Goal: Transaction & Acquisition: Purchase product/service

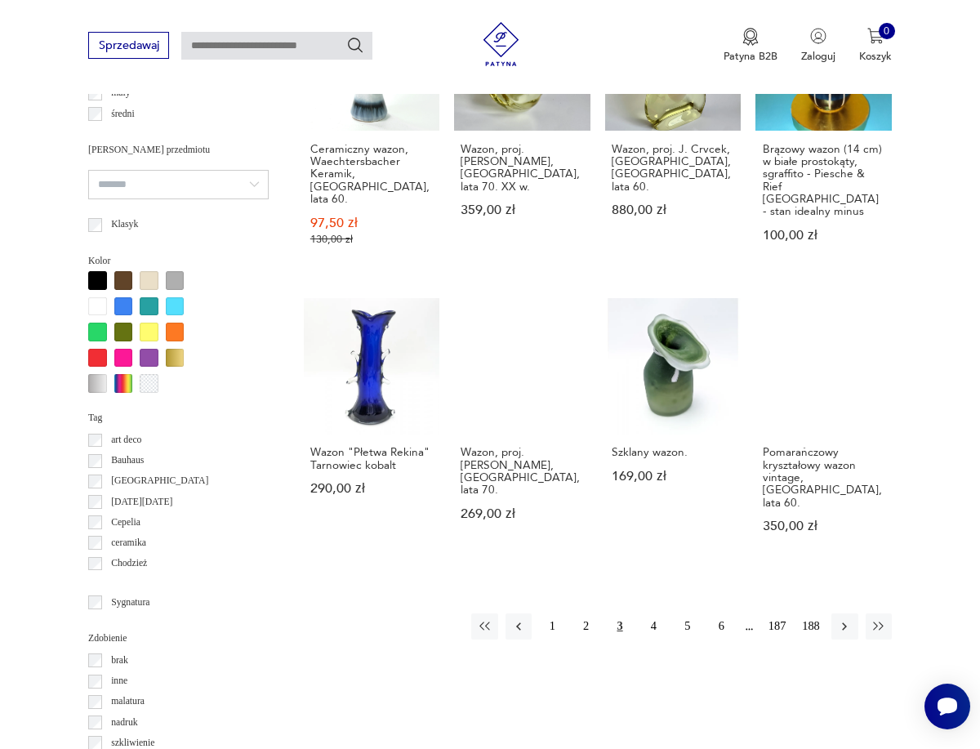
scroll to position [1207, 0]
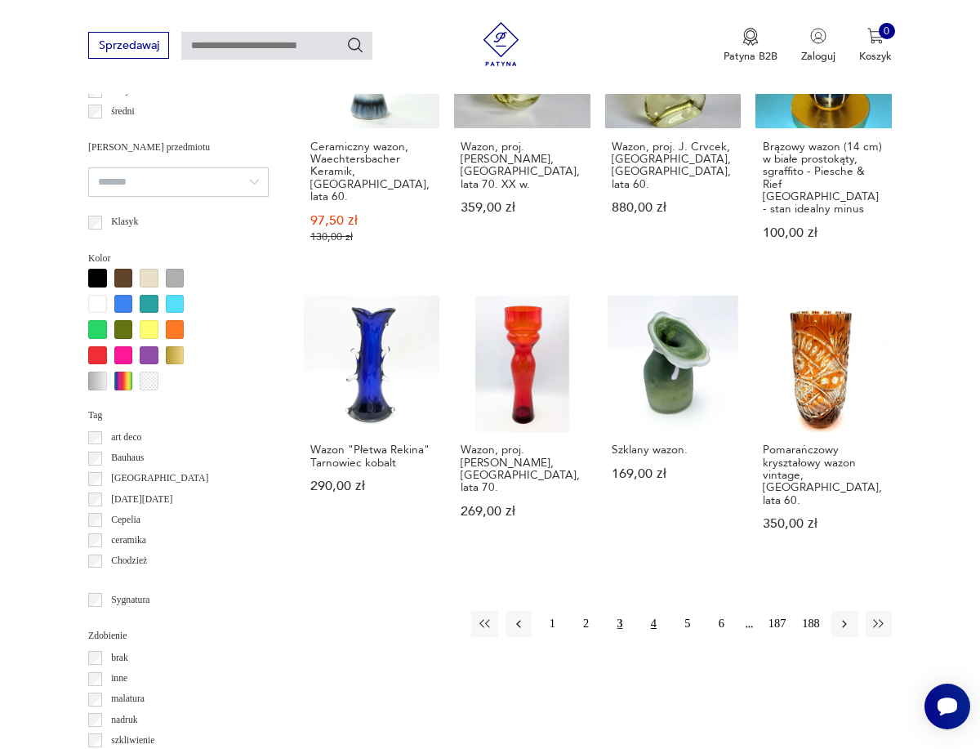
click at [655, 611] on button "4" at bounding box center [653, 624] width 26 height 26
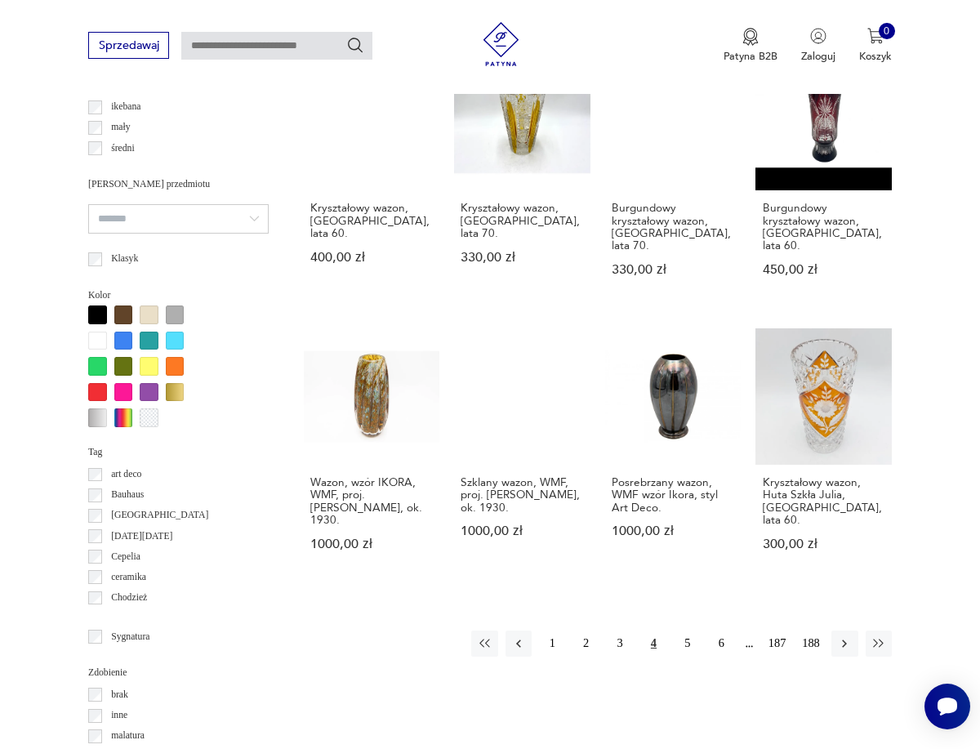
scroll to position [1182, 0]
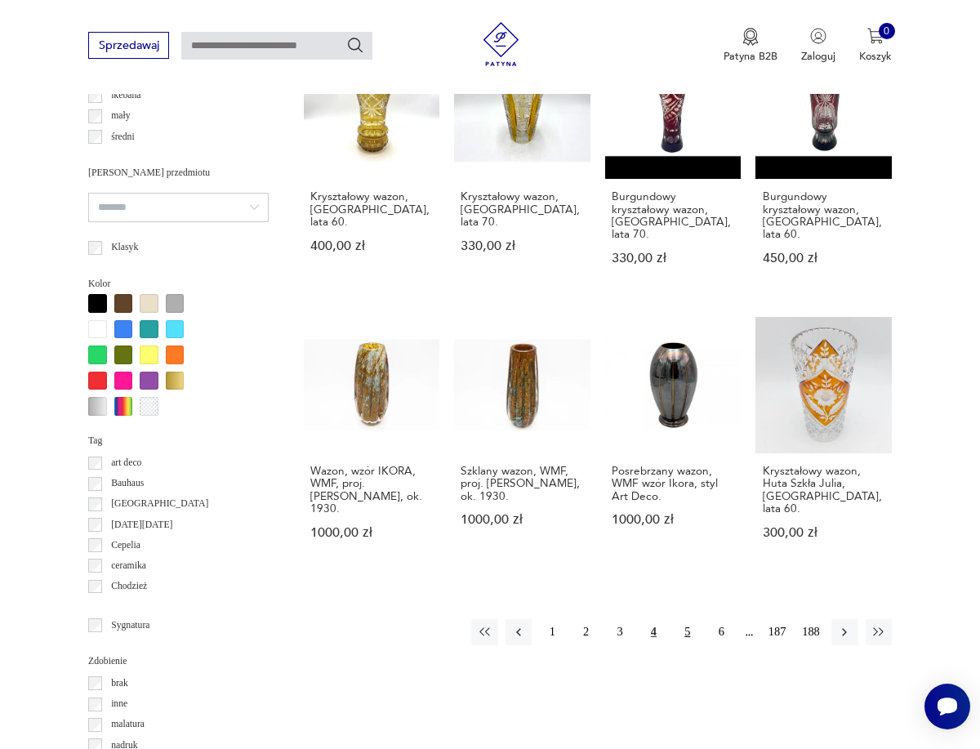
click at [691, 619] on button "5" at bounding box center [687, 632] width 26 height 26
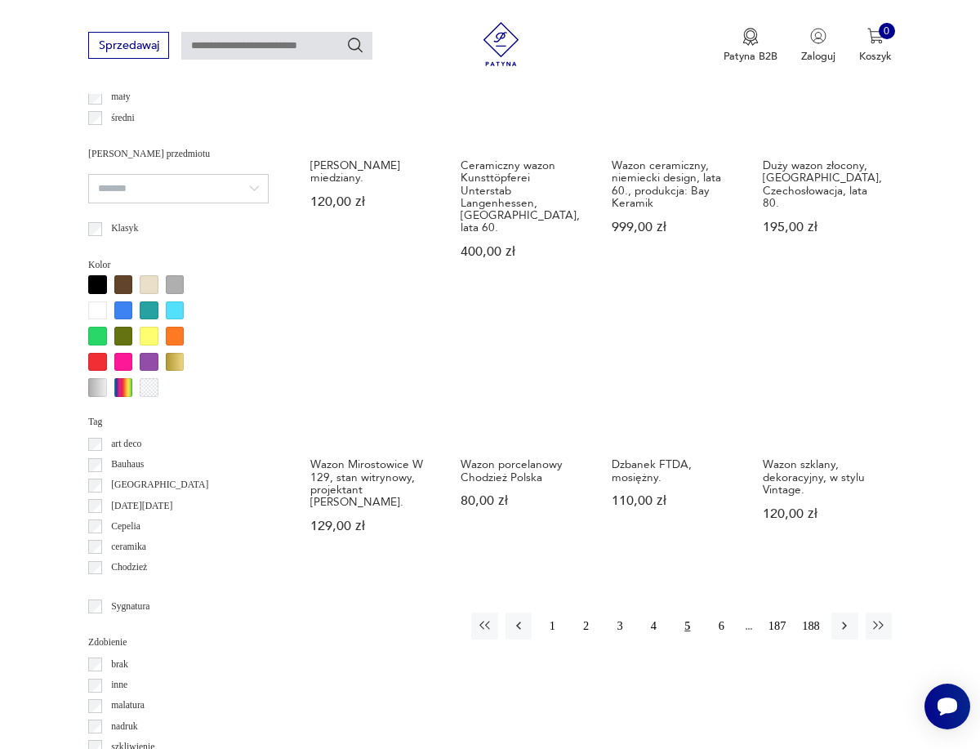
scroll to position [1203, 0]
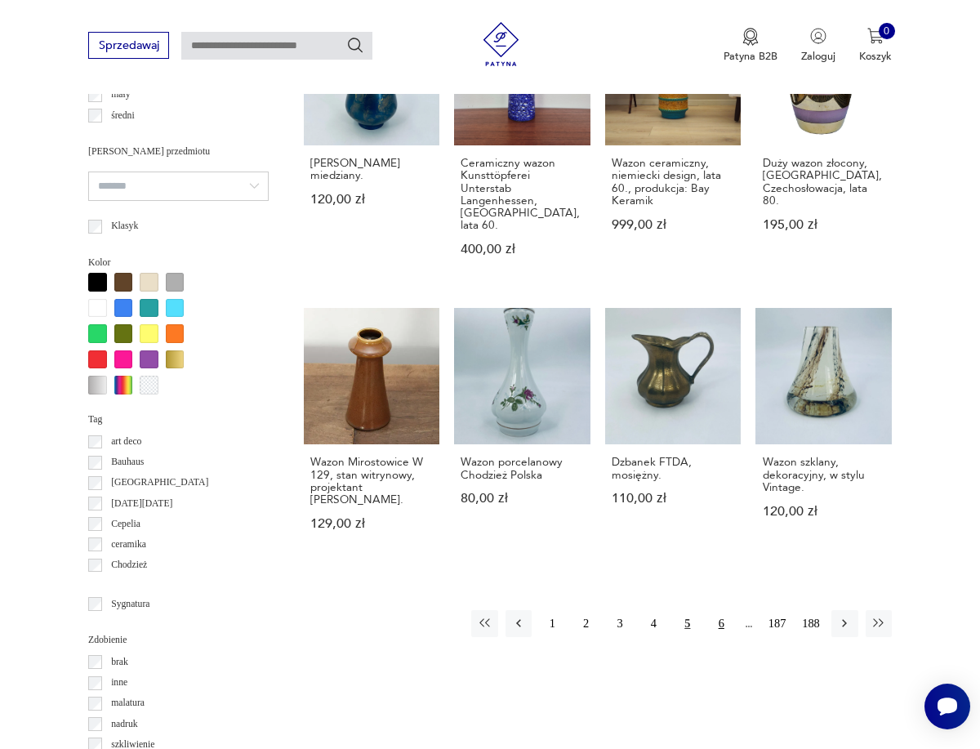
click at [722, 610] on button "6" at bounding box center [721, 623] width 26 height 26
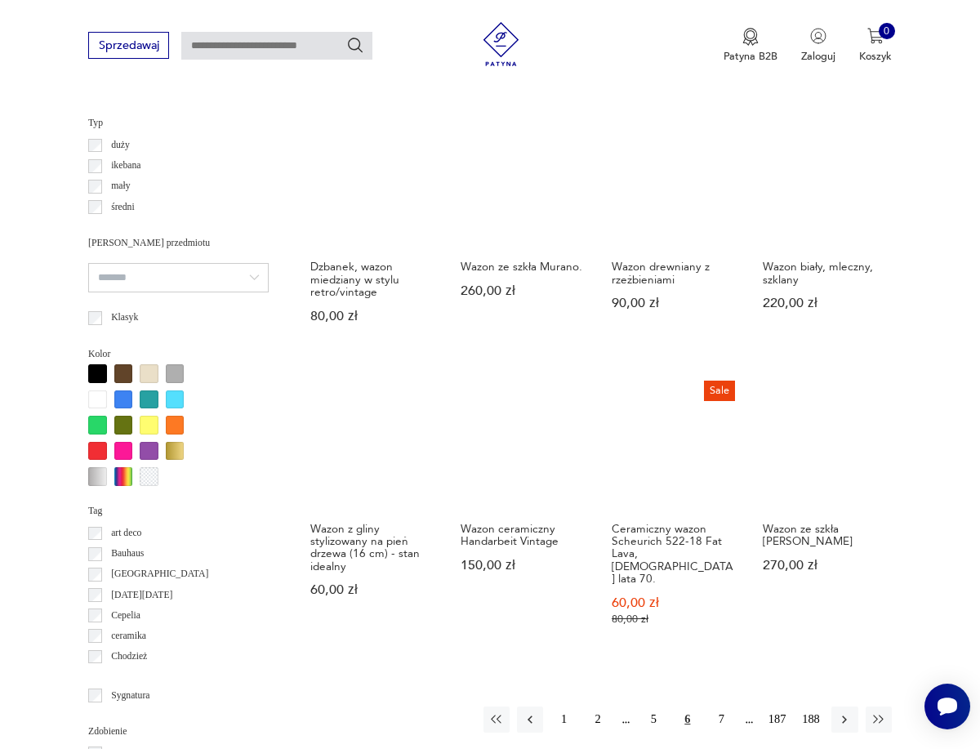
scroll to position [1105, 0]
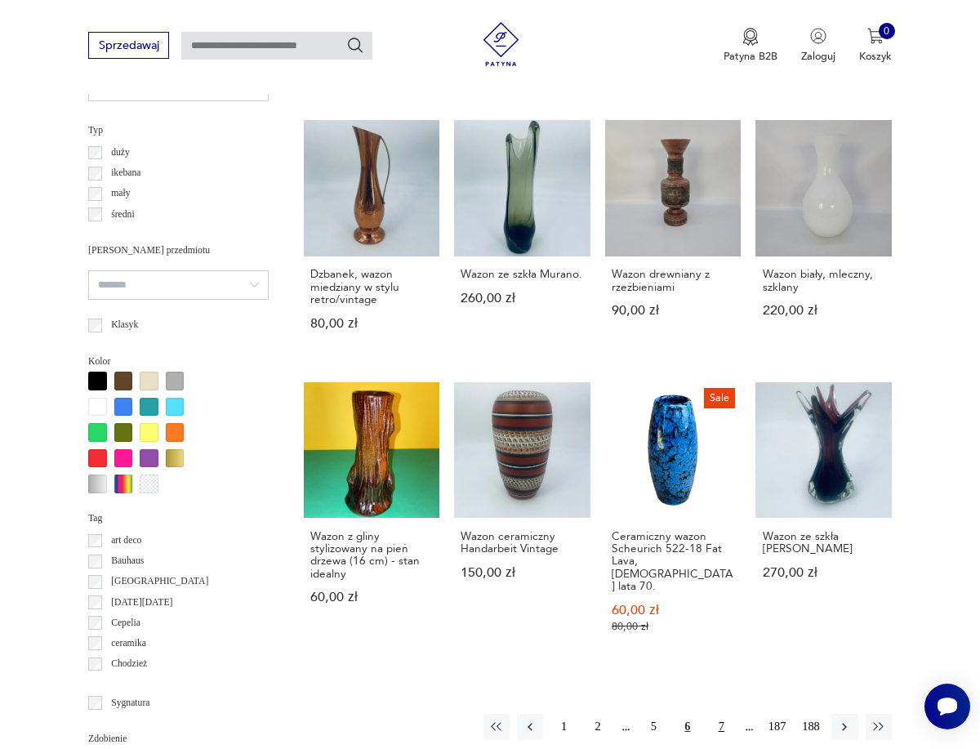
click at [714, 714] on button "7" at bounding box center [721, 727] width 26 height 26
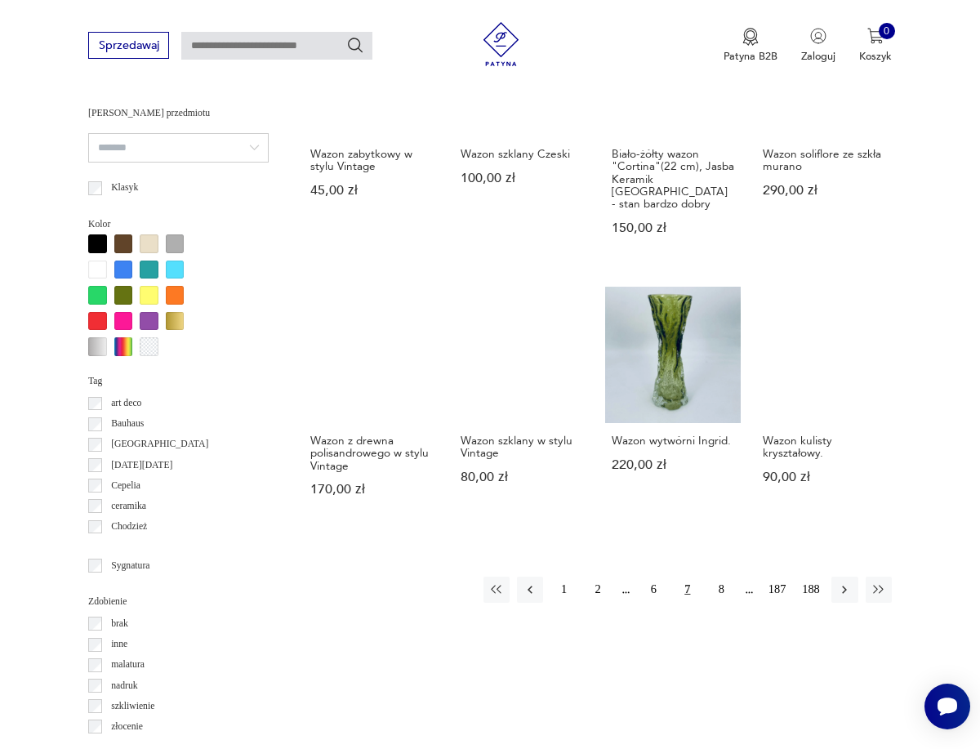
scroll to position [1244, 0]
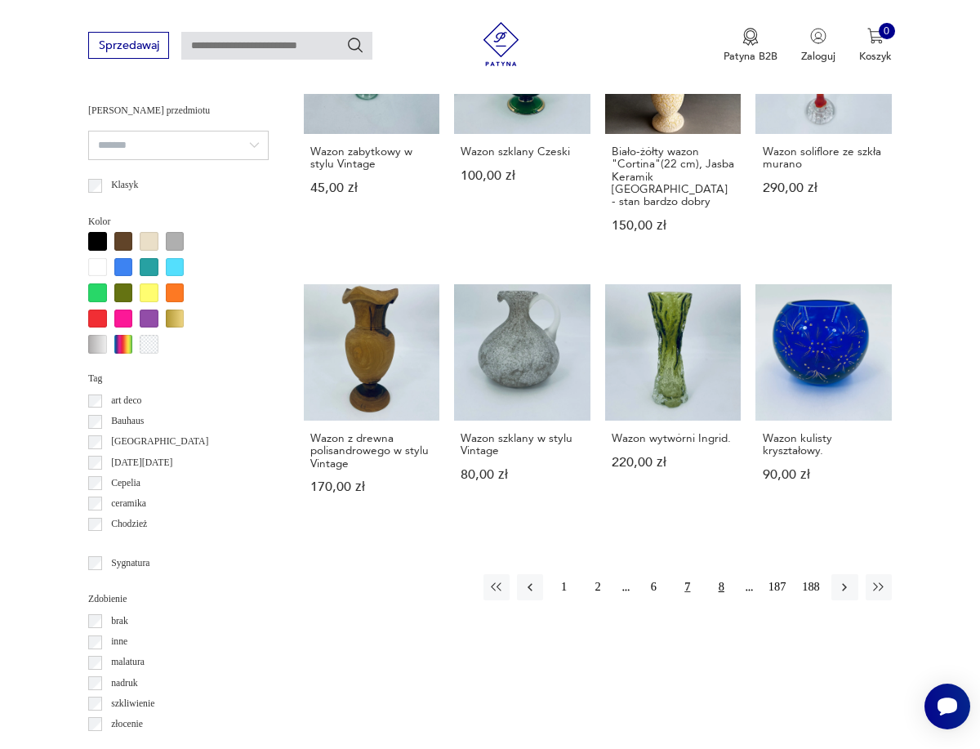
click at [722, 574] on button "8" at bounding box center [721, 587] width 26 height 26
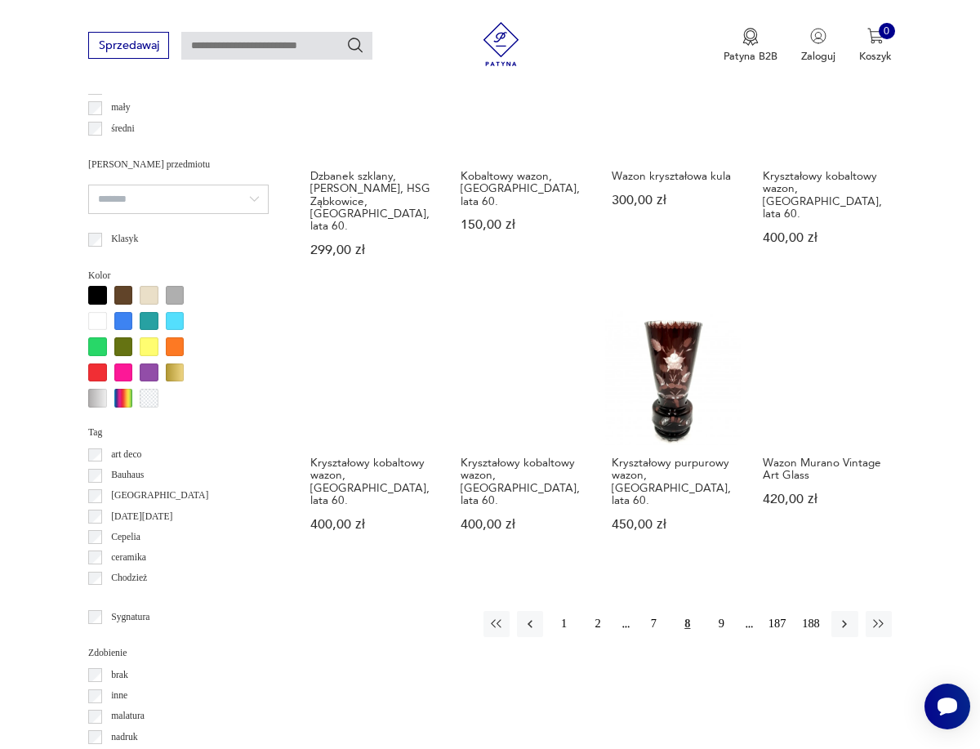
scroll to position [1191, 0]
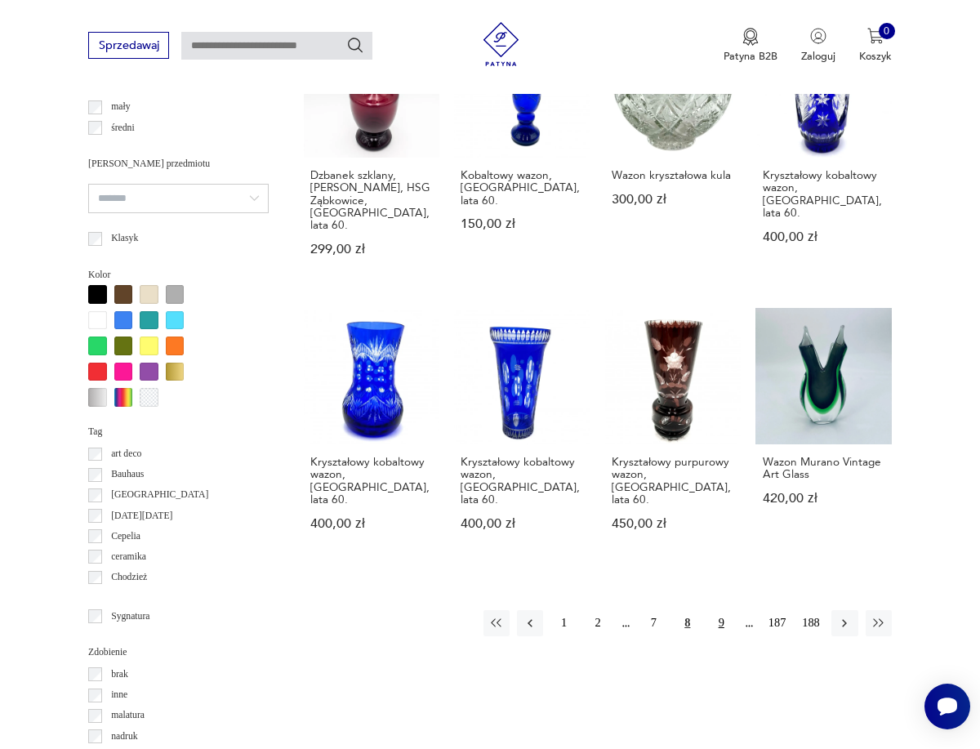
click at [723, 610] on button "9" at bounding box center [721, 623] width 26 height 26
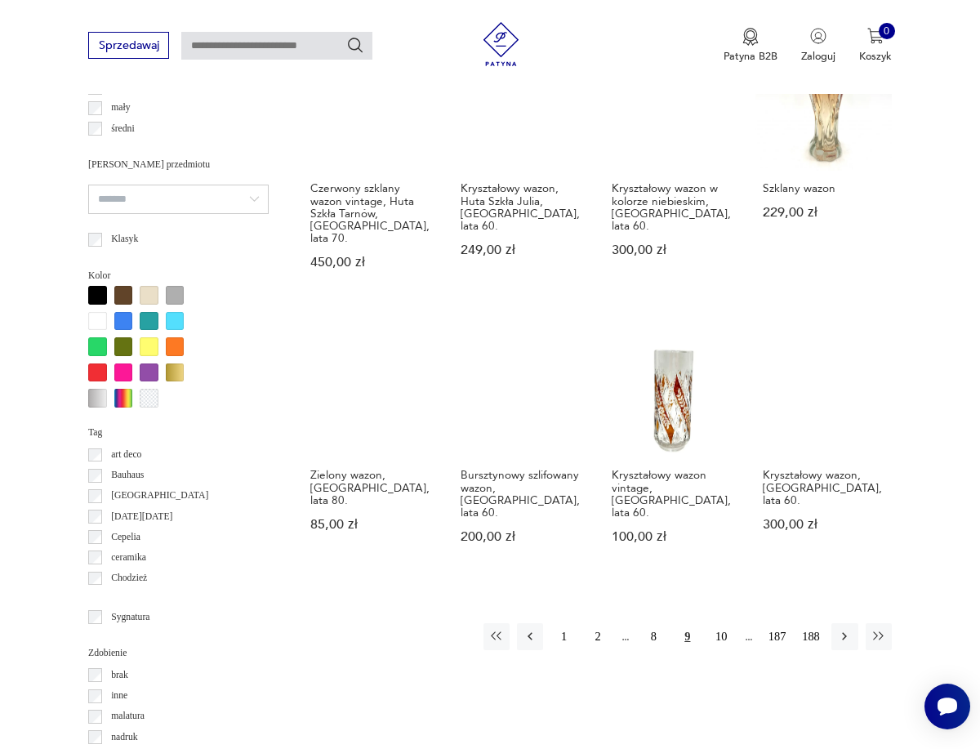
scroll to position [1197, 0]
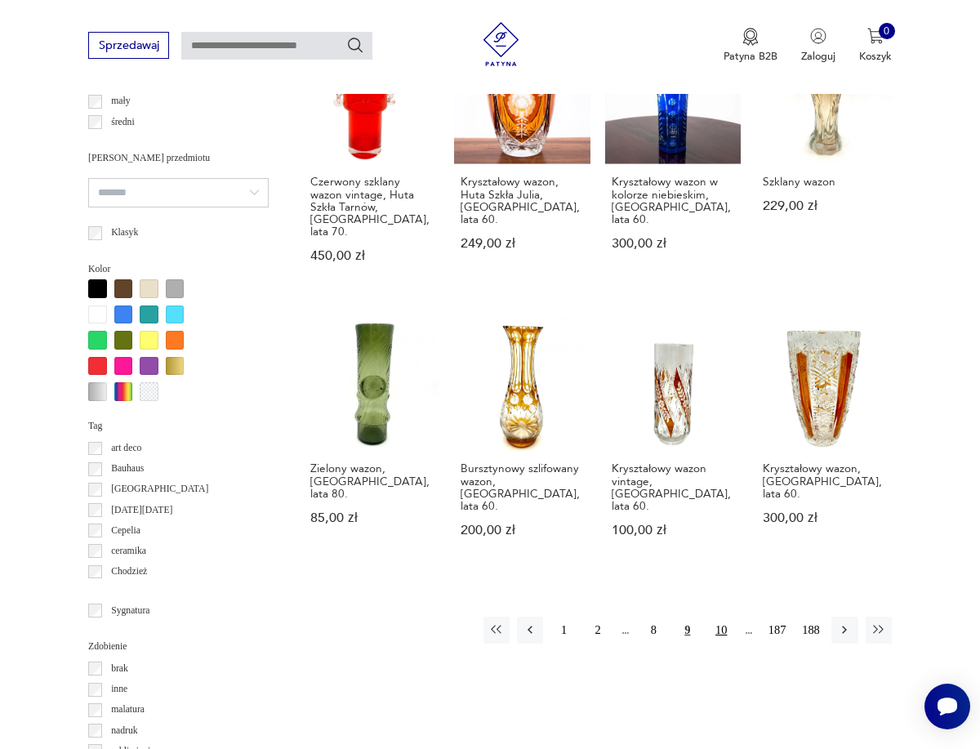
click at [722, 616] on button "10" at bounding box center [721, 629] width 26 height 26
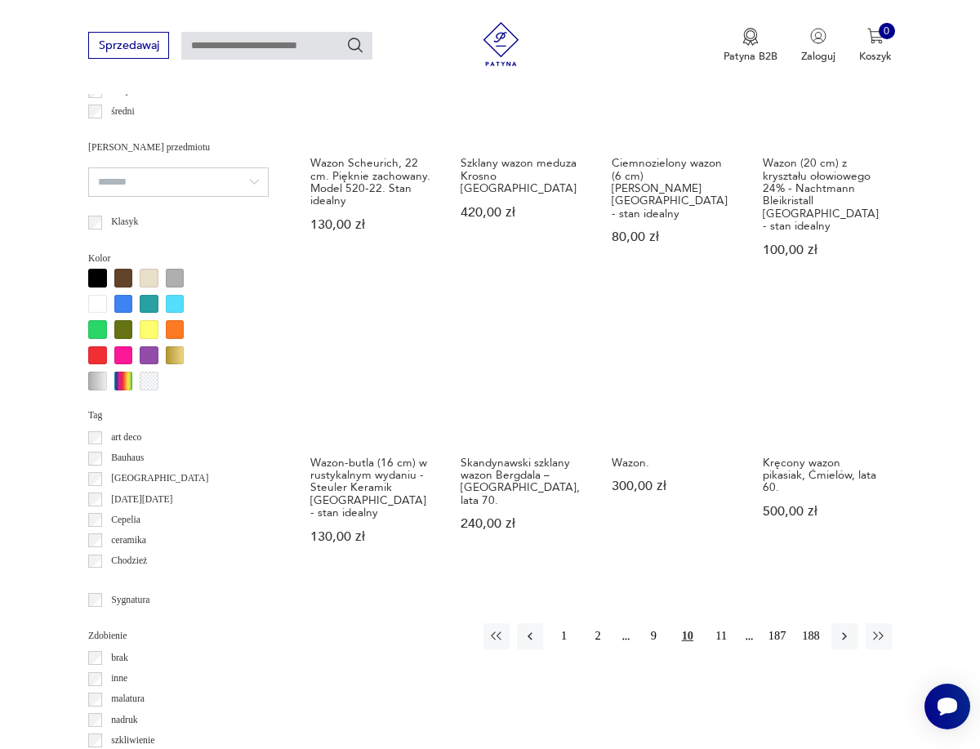
scroll to position [1210, 0]
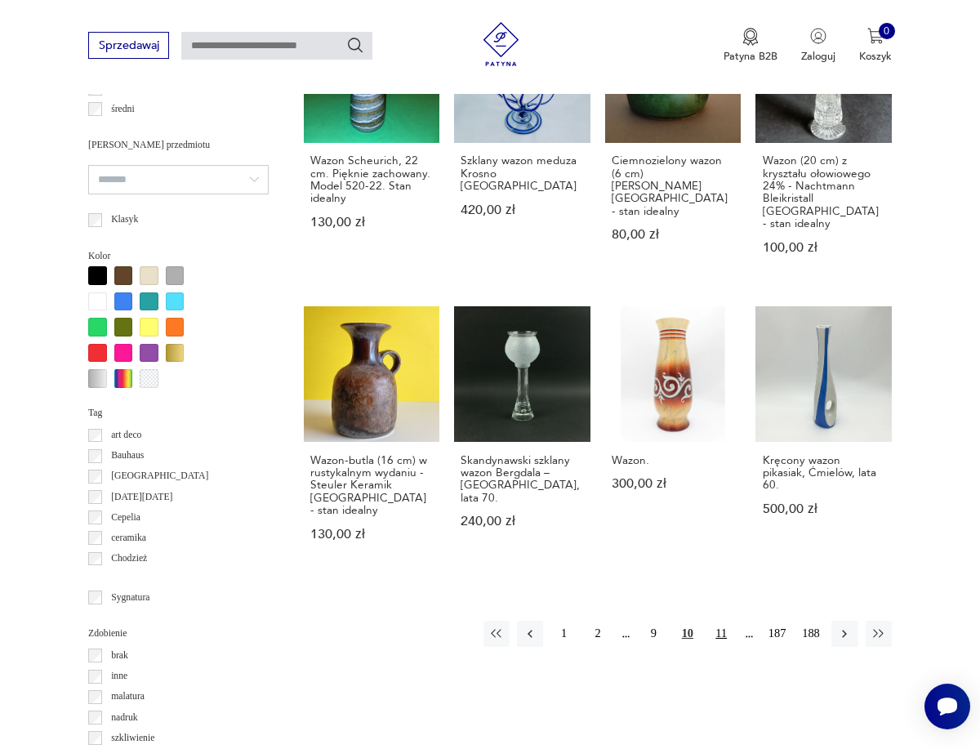
click at [719, 620] on button "11" at bounding box center [721, 633] width 26 height 26
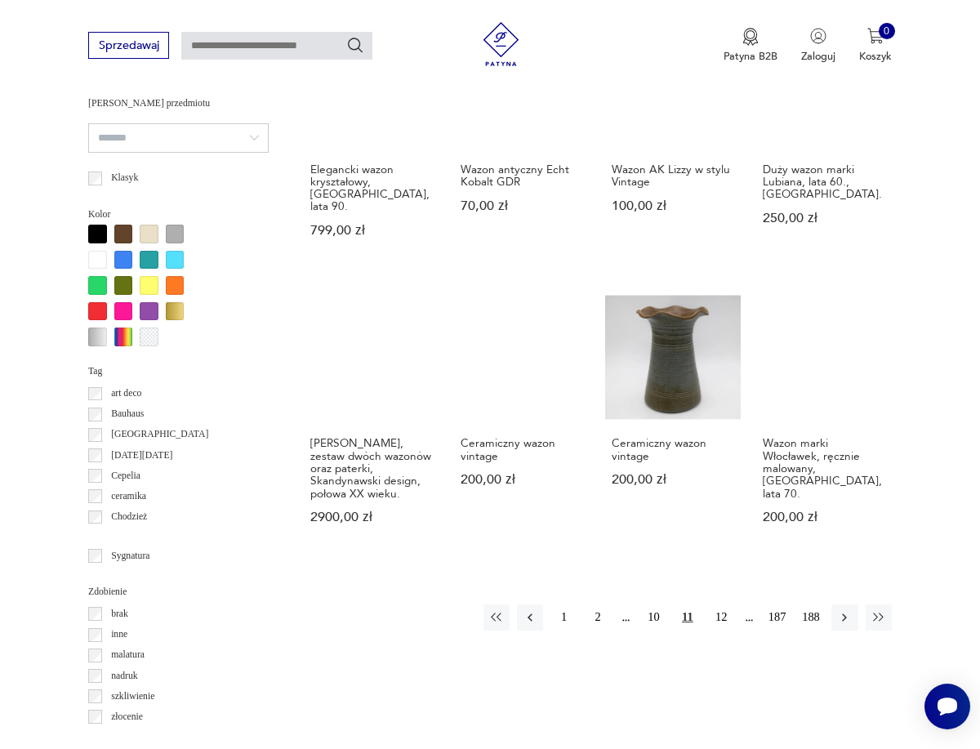
scroll to position [1259, 0]
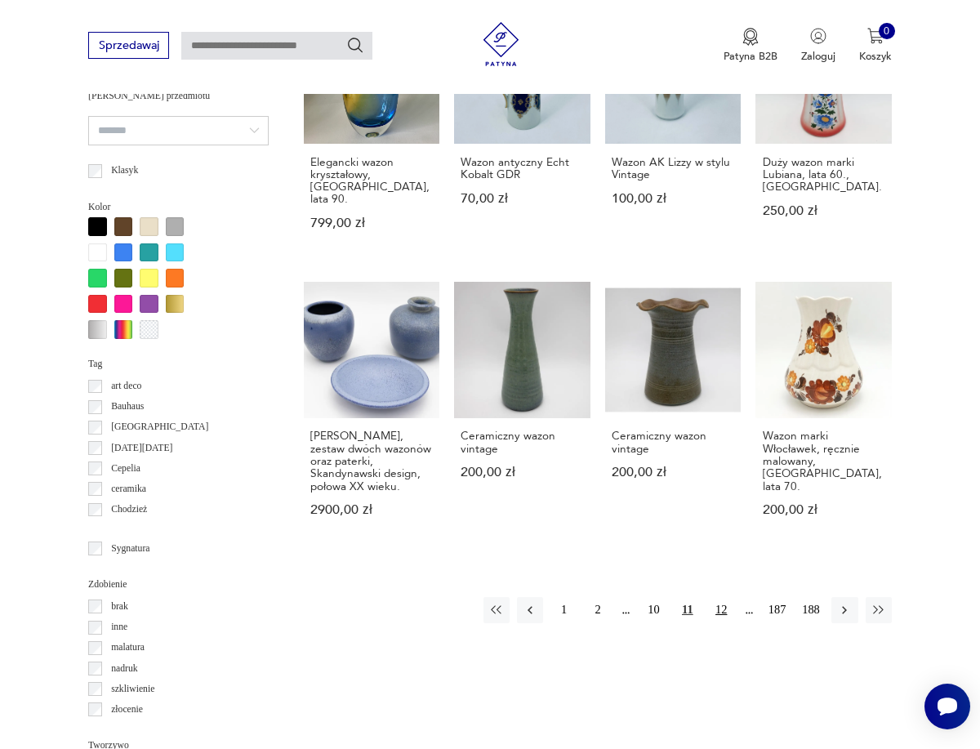
click at [723, 597] on button "12" at bounding box center [721, 610] width 26 height 26
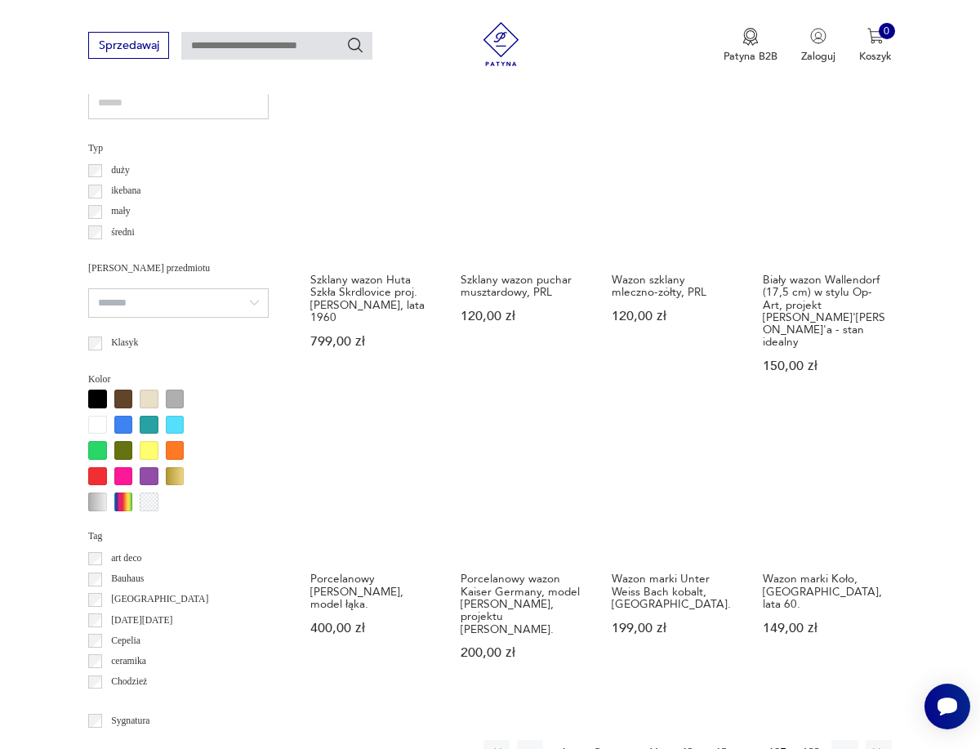
scroll to position [1087, 0]
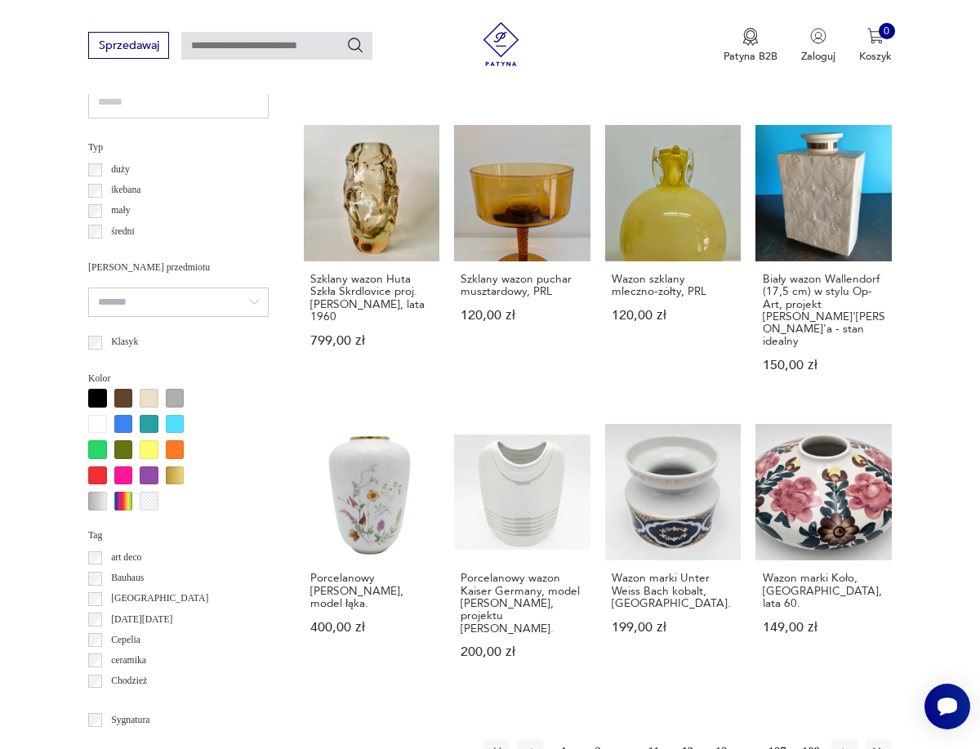
click at [722, 739] on button "13" at bounding box center [721, 752] width 26 height 26
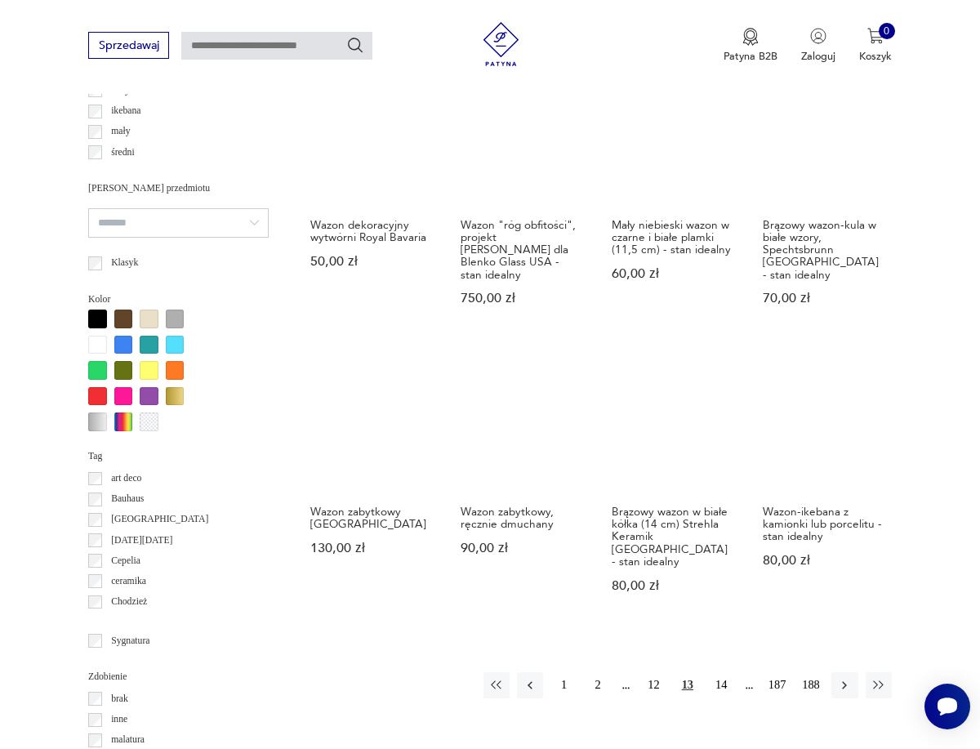
scroll to position [1167, 0]
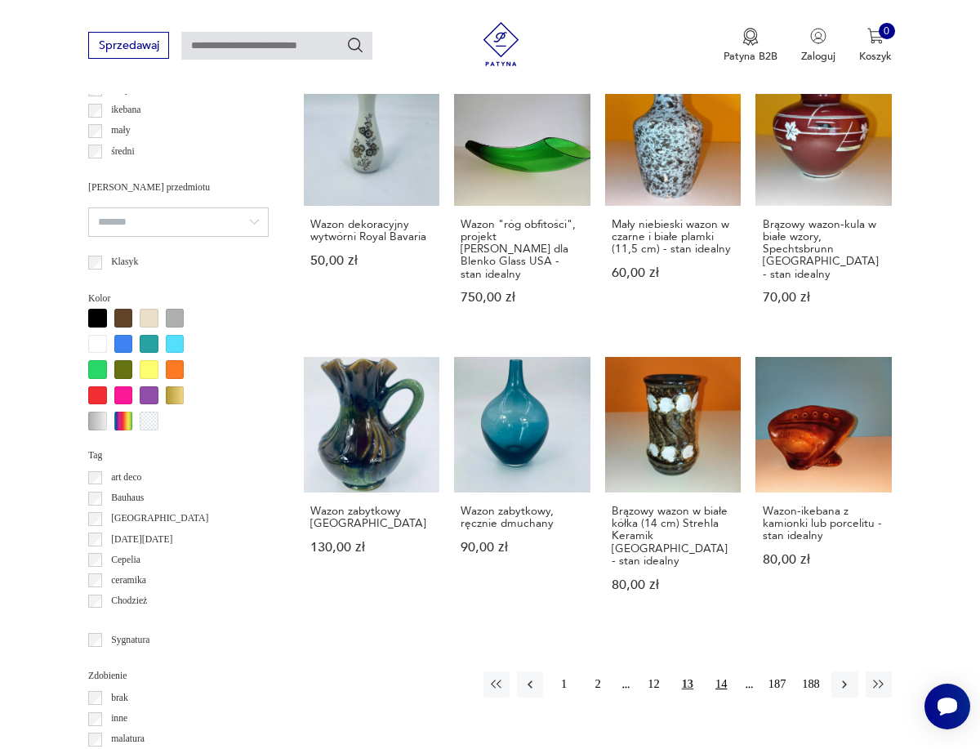
click at [731, 671] on button "14" at bounding box center [721, 684] width 26 height 26
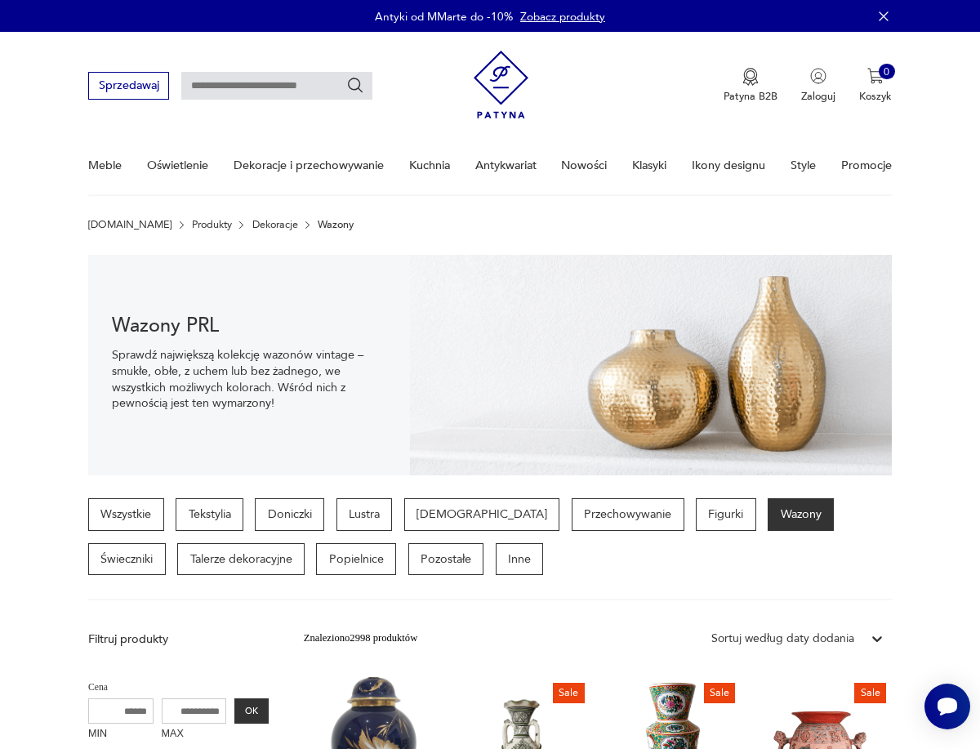
click at [500, 345] on img at bounding box center [651, 365] width 482 height 220
click at [610, 390] on img at bounding box center [651, 365] width 482 height 220
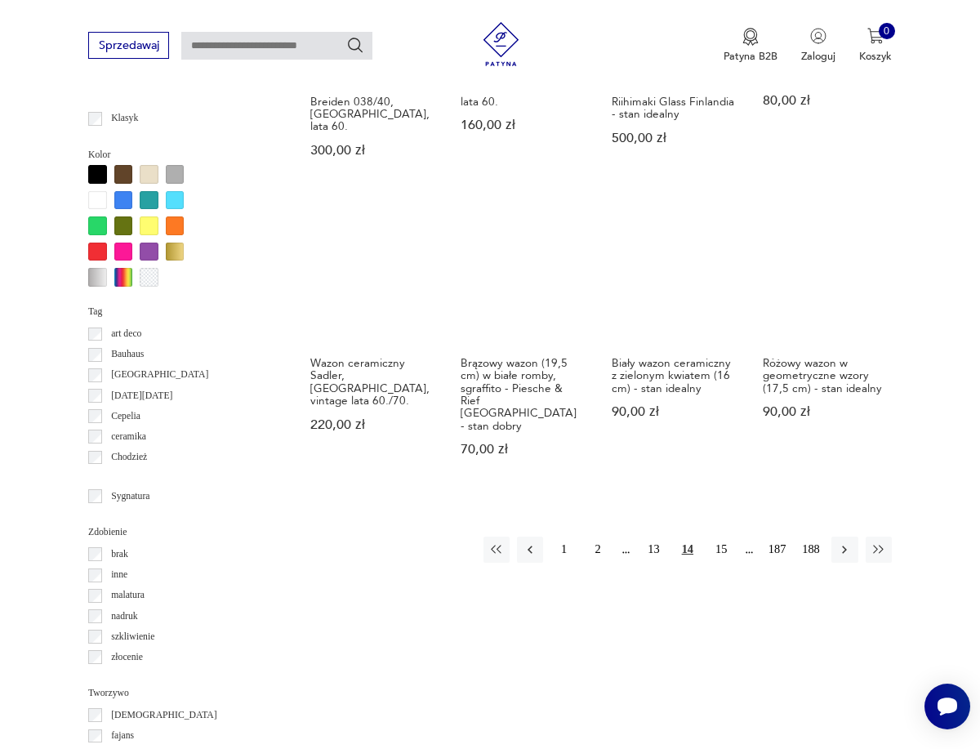
scroll to position [1323, 0]
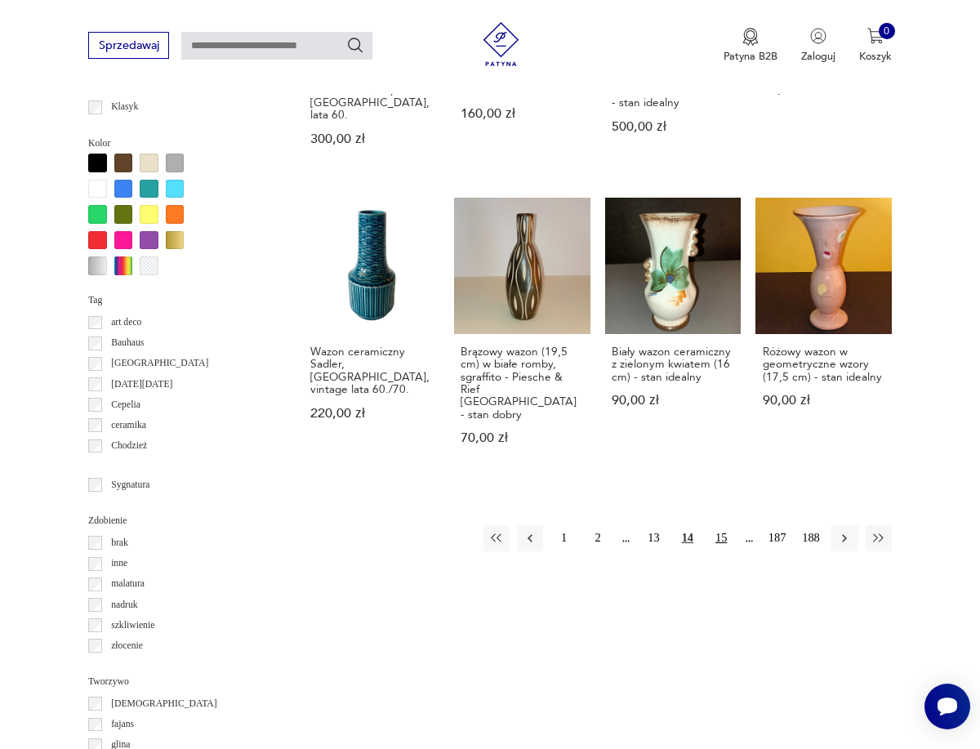
click at [714, 525] on button "15" at bounding box center [721, 538] width 26 height 26
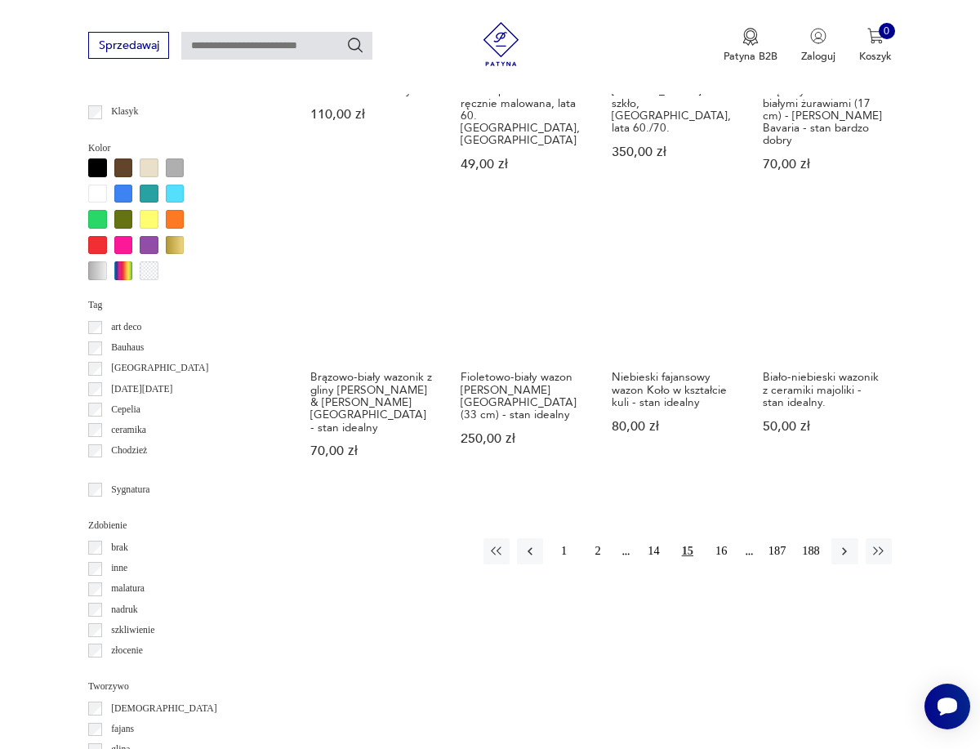
scroll to position [1319, 0]
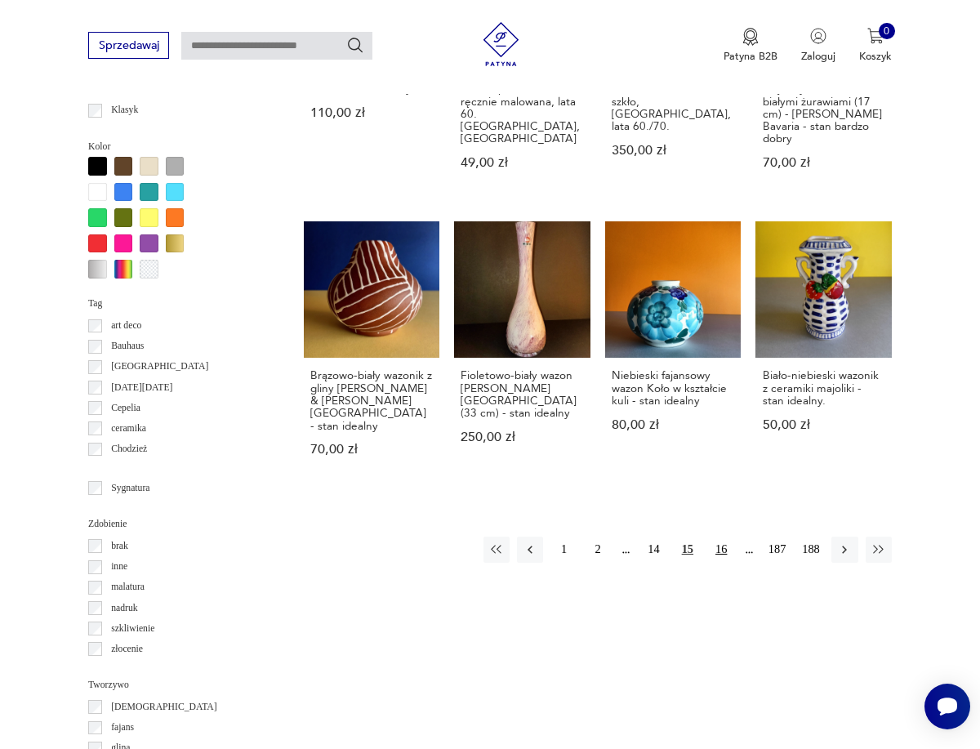
click at [720, 536] on button "16" at bounding box center [721, 549] width 26 height 26
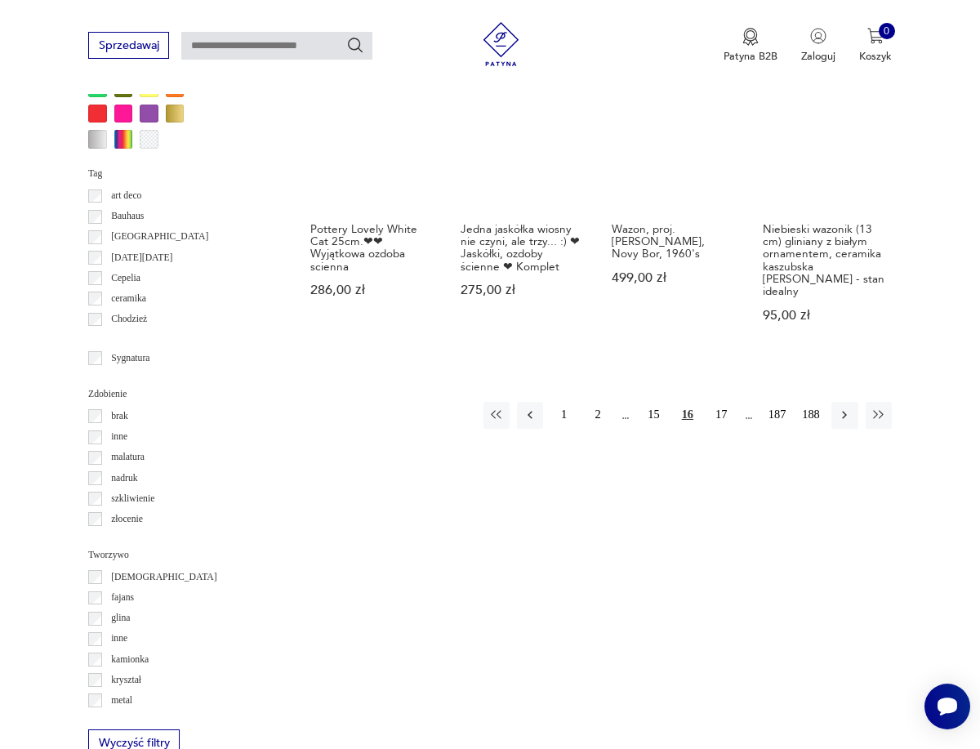
scroll to position [1451, 0]
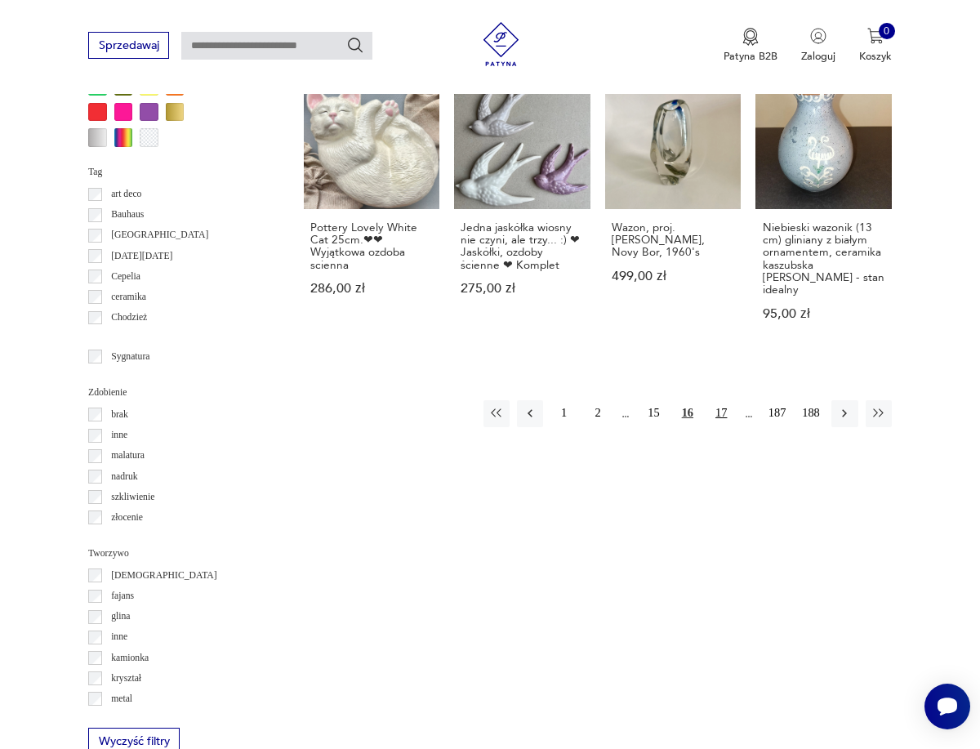
click at [721, 400] on button "17" at bounding box center [721, 413] width 26 height 26
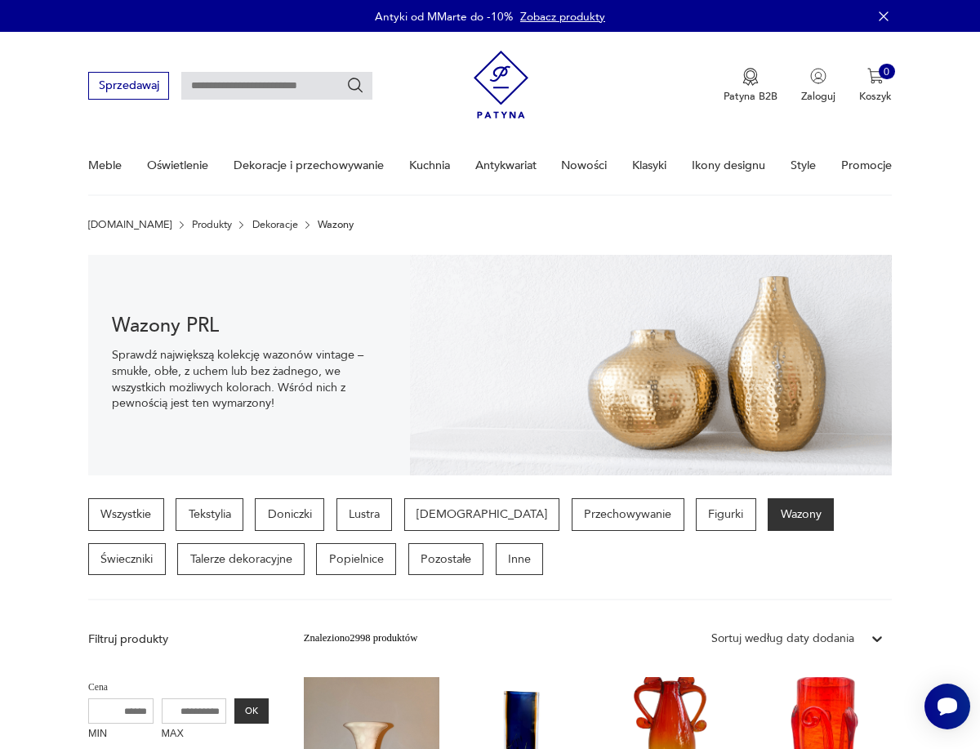
click at [228, 88] on input "text" at bounding box center [276, 86] width 191 height 28
type input "********"
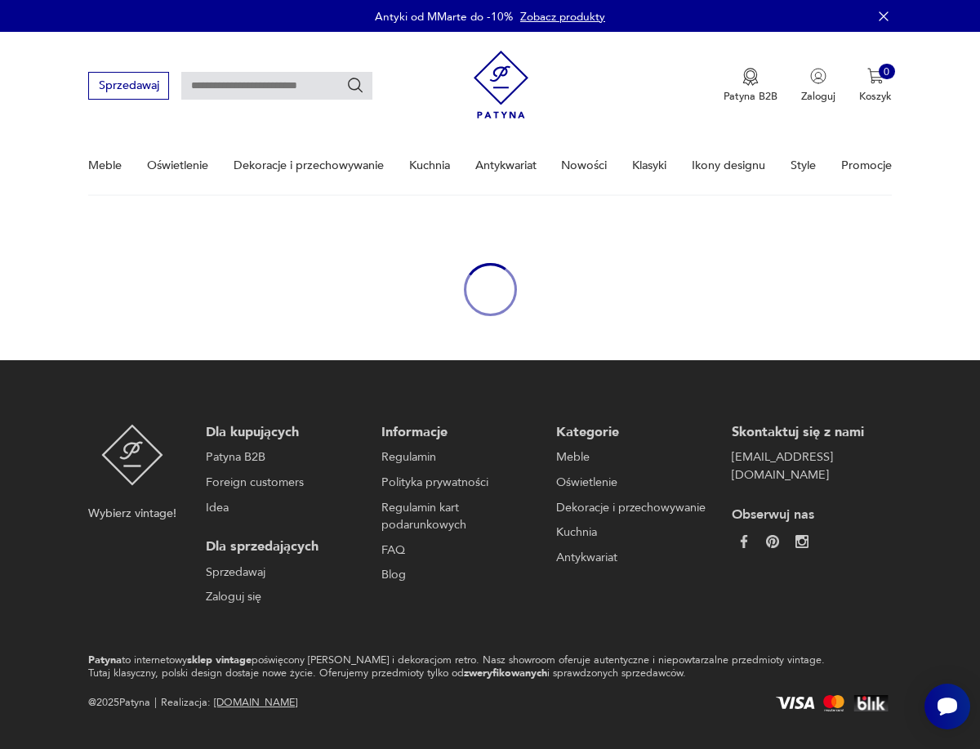
type input "********"
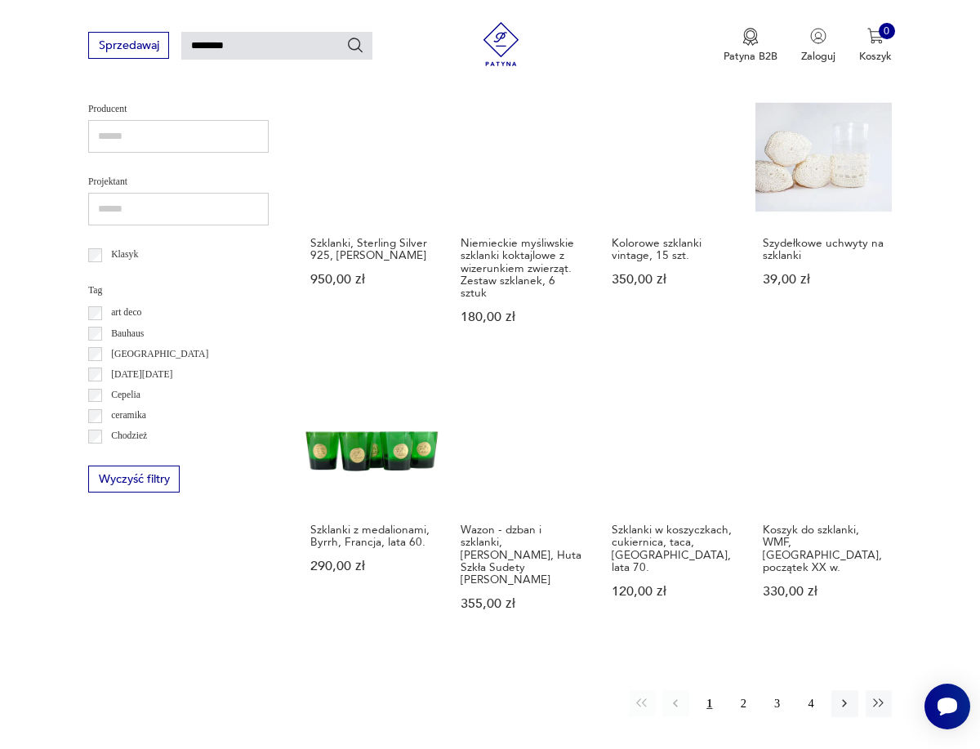
scroll to position [822, 0]
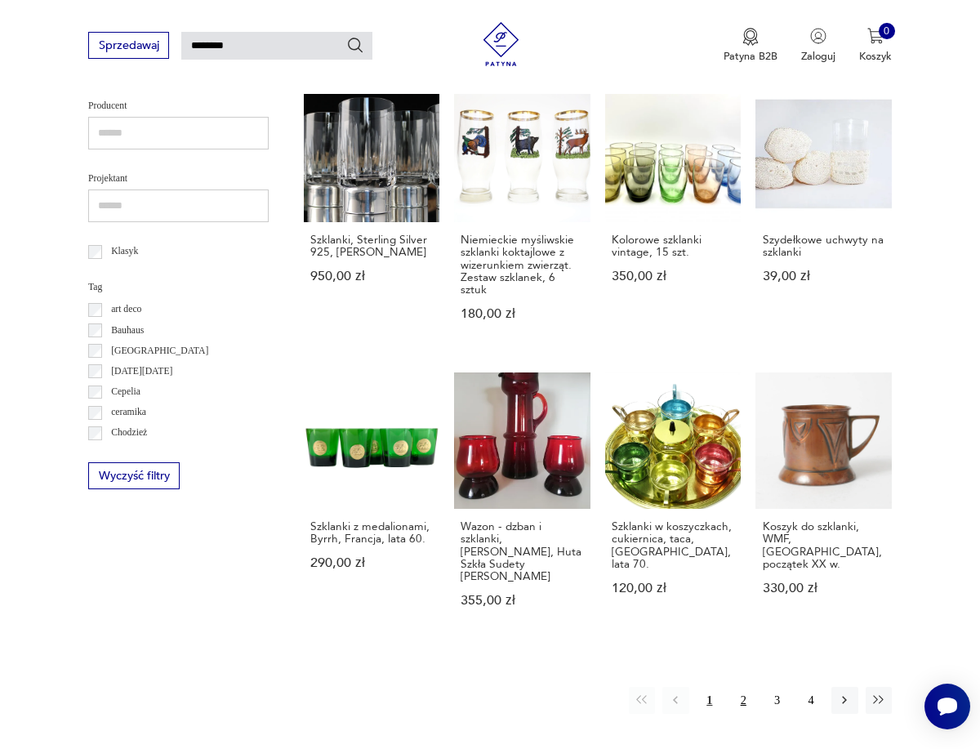
click at [745, 687] on button "2" at bounding box center [743, 700] width 26 height 26
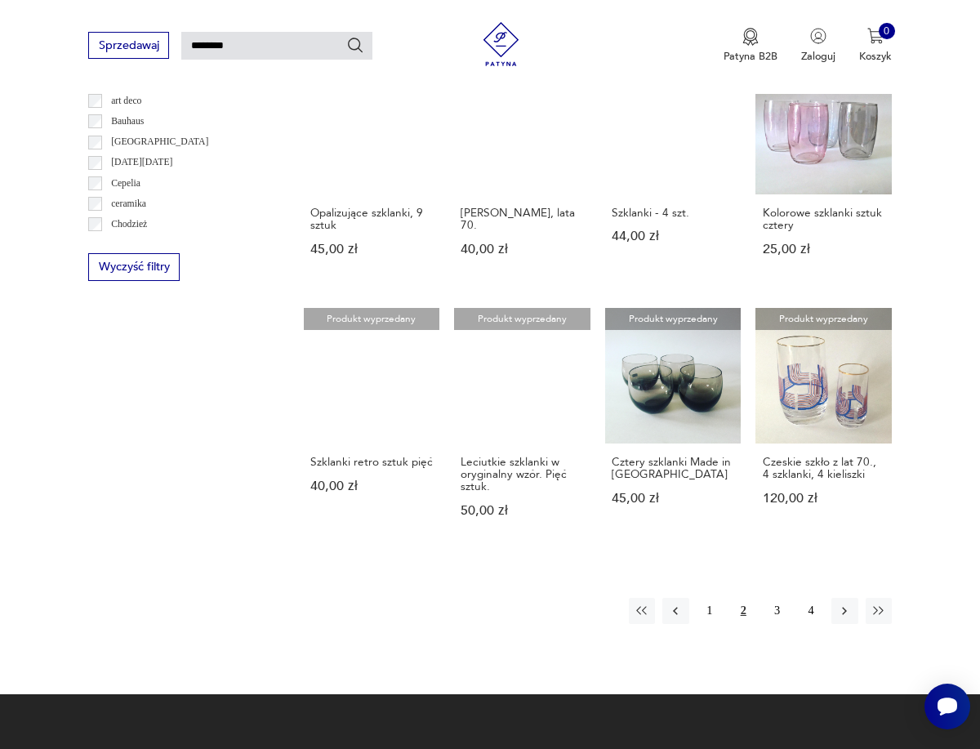
scroll to position [812, 0]
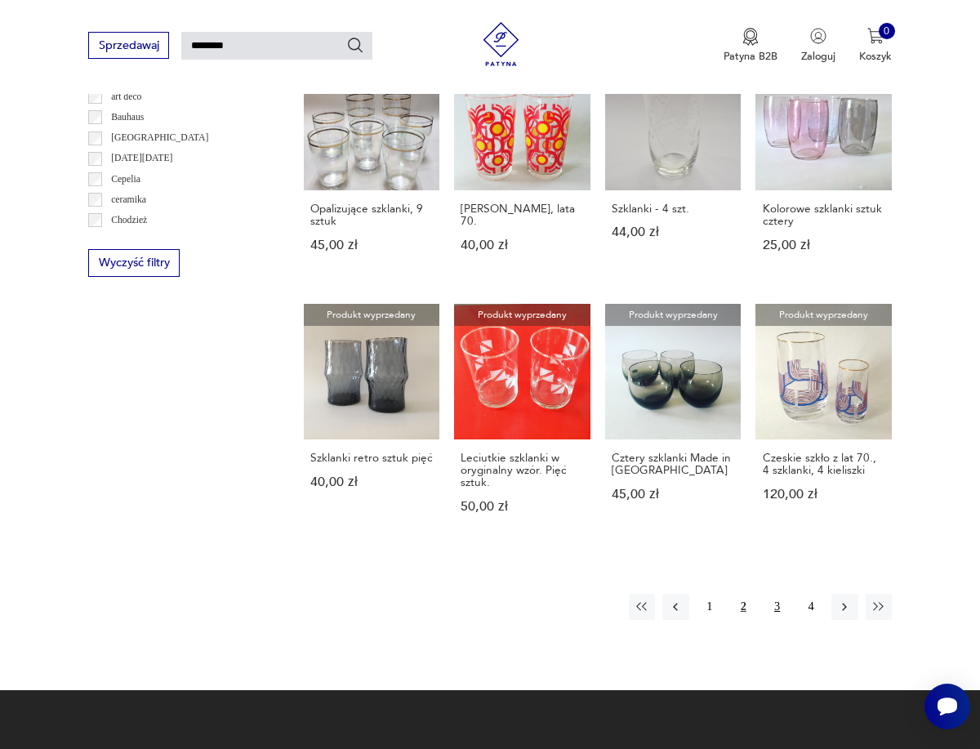
click at [780, 594] on button "3" at bounding box center [776, 607] width 26 height 26
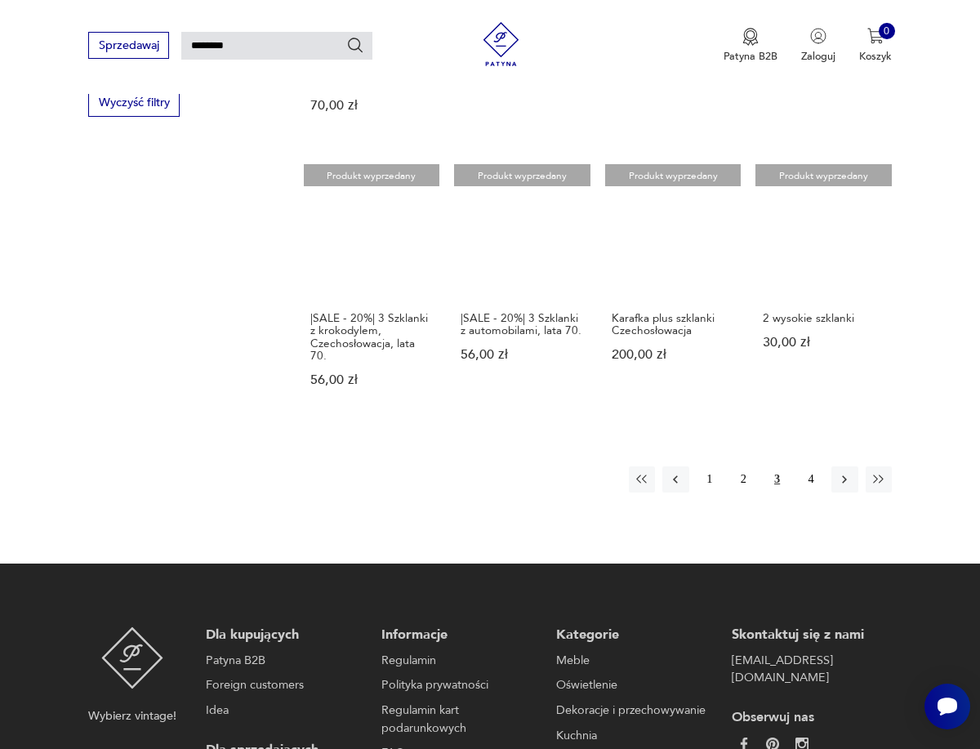
scroll to position [976, 0]
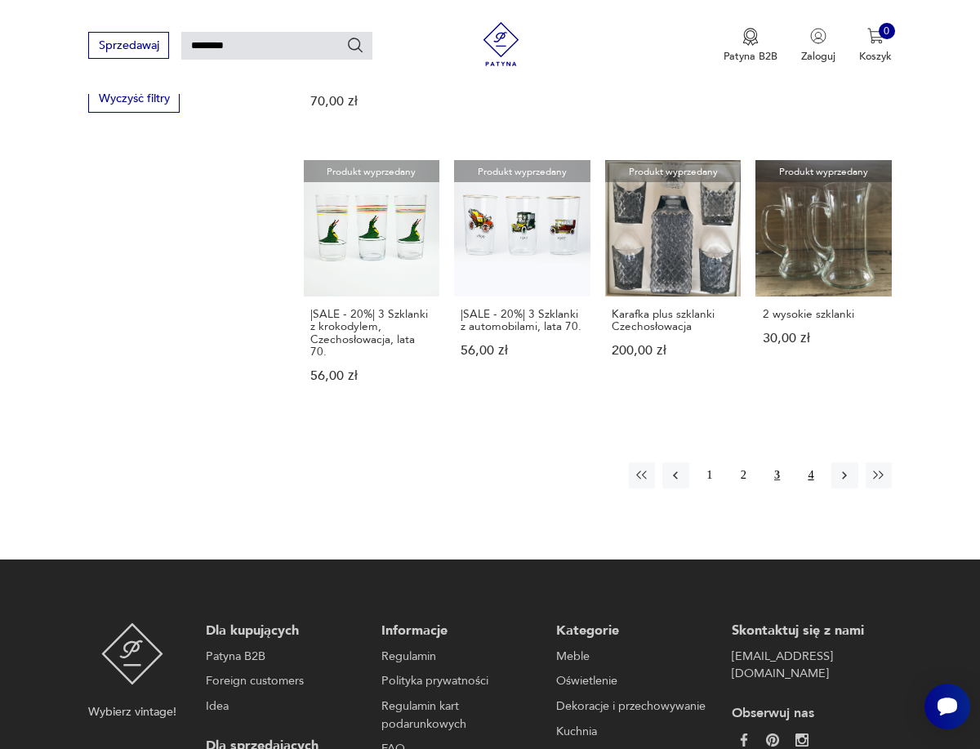
click at [809, 462] on button "4" at bounding box center [811, 475] width 26 height 26
